Goal: Find specific page/section: Find specific page/section

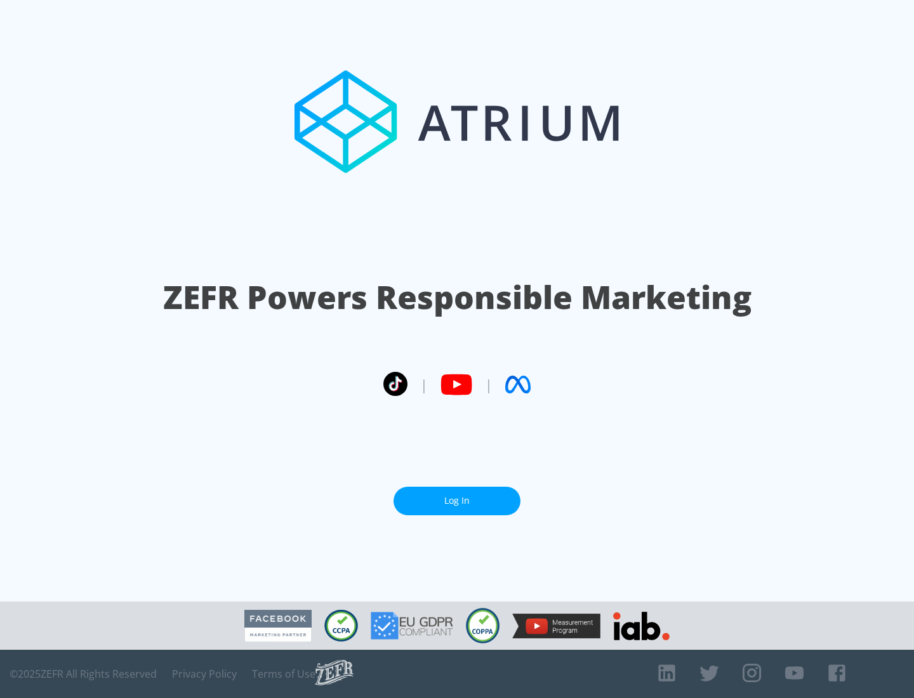
click at [457, 501] on link "Log In" at bounding box center [457, 501] width 127 height 29
